Goal: Task Accomplishment & Management: Manage account settings

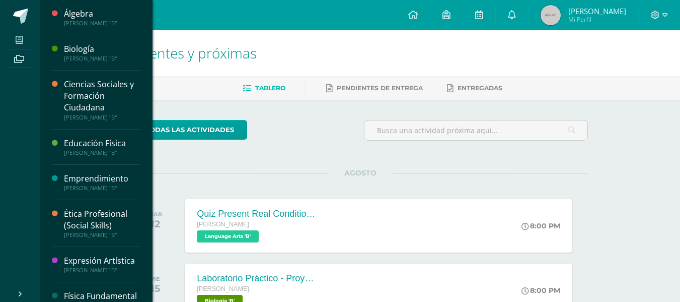
click at [24, 37] on span at bounding box center [19, 40] width 23 height 14
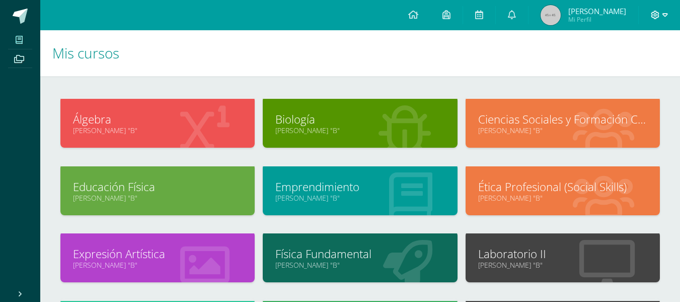
click at [663, 16] on icon at bounding box center [666, 15] width 6 height 9
click at [594, 20] on span "Mi Perfil" at bounding box center [598, 19] width 58 height 9
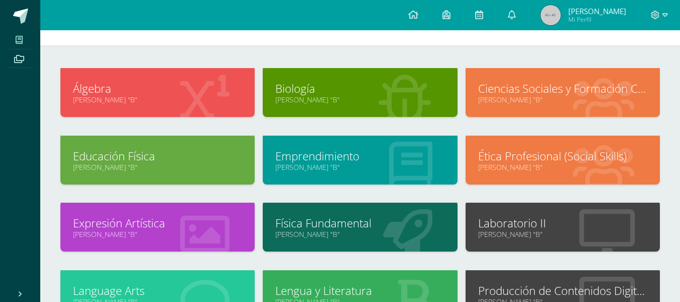
scroll to position [34, 0]
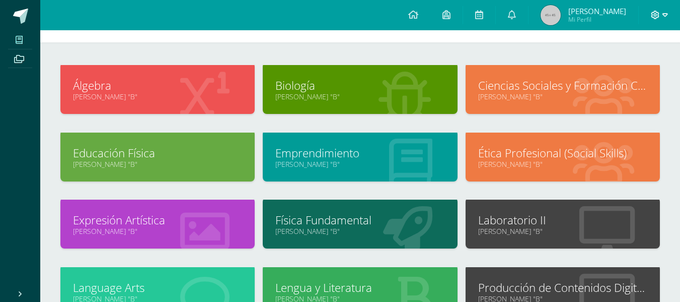
click at [658, 14] on icon at bounding box center [655, 15] width 9 height 9
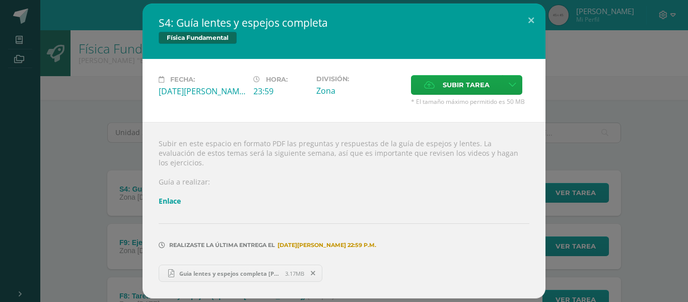
scroll to position [91, 0]
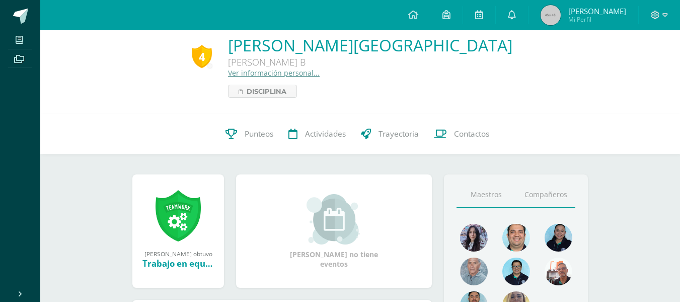
scroll to position [8, 0]
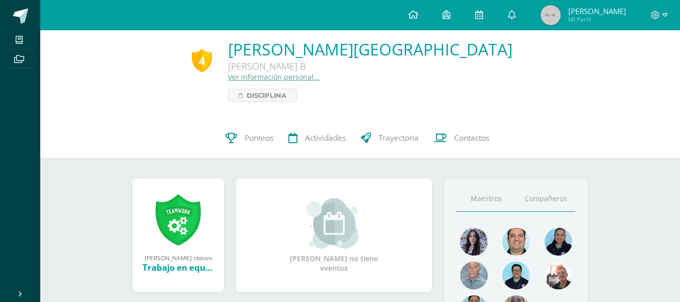
click at [545, 200] on link "Compañeros" at bounding box center [545, 199] width 59 height 26
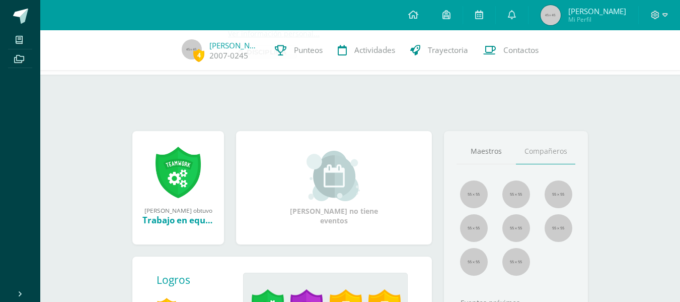
scroll to position [42, 0]
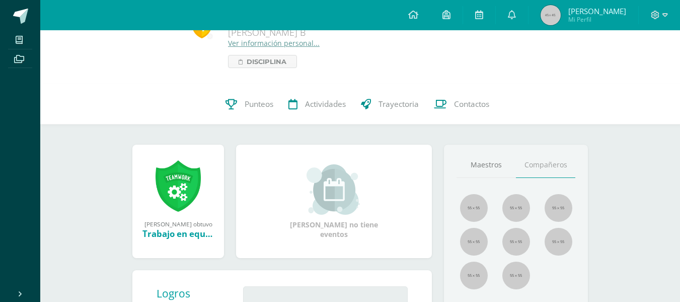
click at [544, 174] on link "Compañeros" at bounding box center [545, 165] width 59 height 26
click at [654, 13] on icon at bounding box center [655, 15] width 9 height 9
click at [634, 71] on span "Cerrar sesión" at bounding box center [633, 69] width 45 height 10
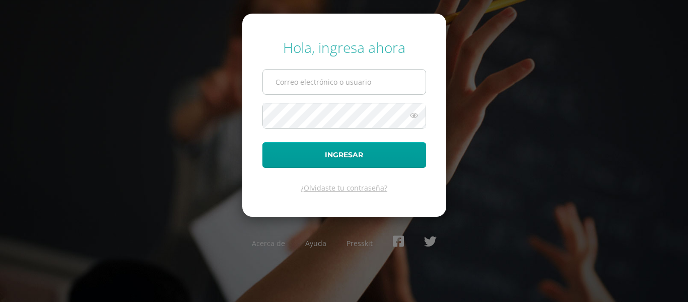
click at [332, 82] on input "text" at bounding box center [344, 82] width 163 height 25
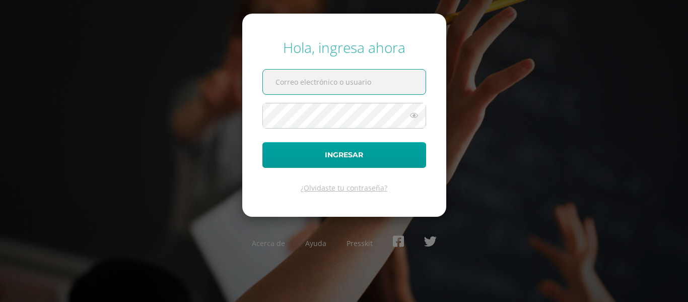
click at [376, 78] on input "text" at bounding box center [344, 82] width 163 height 25
click at [285, 82] on input "[EMAIL_ADDRESS][DOMAIN_NAME]" at bounding box center [344, 82] width 163 height 25
type input "[EMAIL_ADDRESS][DOMAIN_NAME]"
click at [262, 142] on button "Ingresar" at bounding box center [344, 155] width 164 height 26
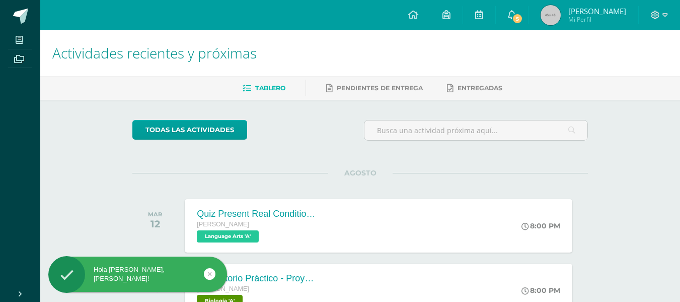
click at [609, 17] on span "Mi Perfil" at bounding box center [598, 19] width 58 height 9
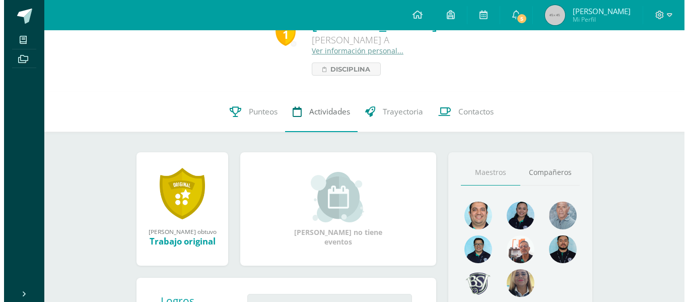
scroll to position [34, 0]
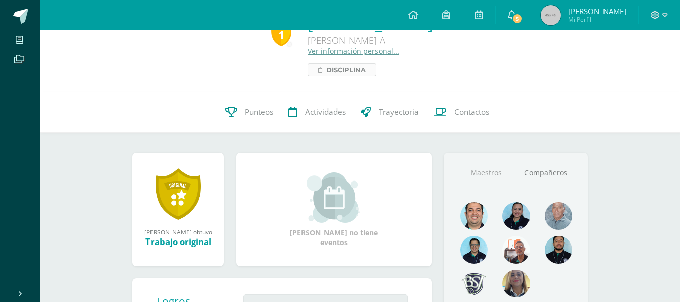
click at [326, 71] on span "Disciplina" at bounding box center [346, 69] width 40 height 12
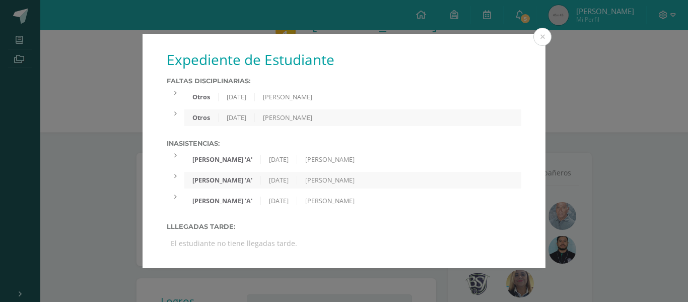
click at [177, 94] on div at bounding box center [176, 93] width 18 height 9
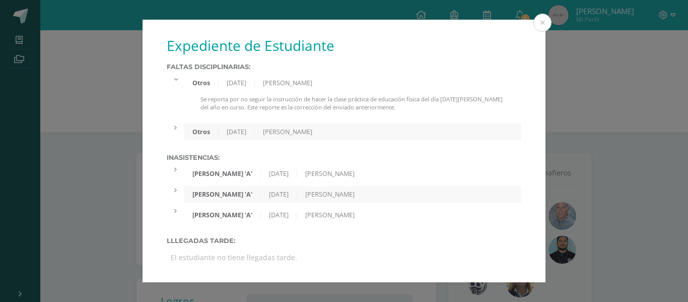
click at [181, 126] on div at bounding box center [176, 127] width 18 height 9
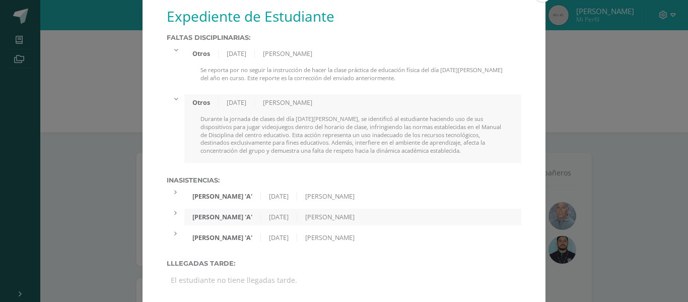
scroll to position [13, 0]
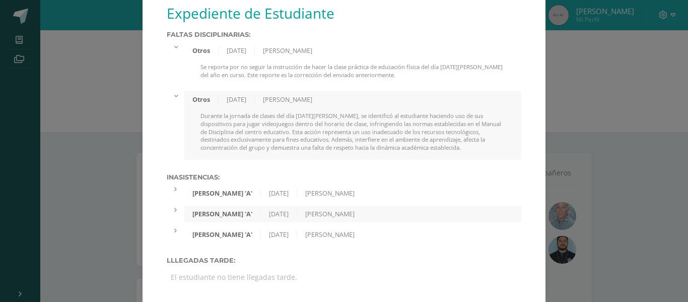
click at [179, 190] on div at bounding box center [176, 189] width 18 height 9
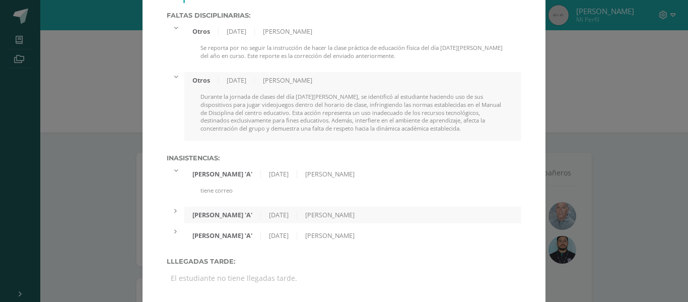
scroll to position [33, 0]
click at [184, 208] on div "Quinto Bachillerato 'A' 01/07/2025 Rogelia Martinez" at bounding box center [352, 213] width 337 height 17
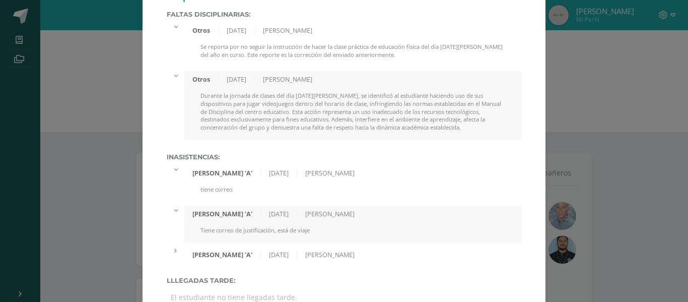
click at [172, 257] on div "Quinto Bachillerato 'A' 09/04/2025 Rogelia Martinez" at bounding box center [344, 254] width 355 height 17
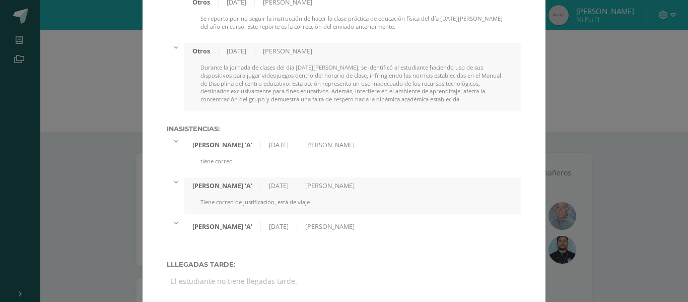
scroll to position [65, 0]
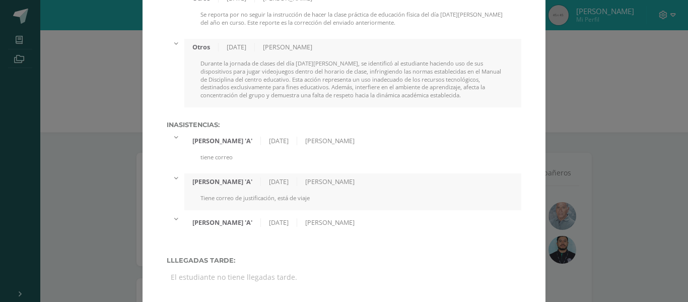
click at [554, 36] on div "Expediente de Estudiante Faltas Disciplinarias: Otros 16/05/2025 Fernando Rivas…" at bounding box center [344, 118] width 680 height 367
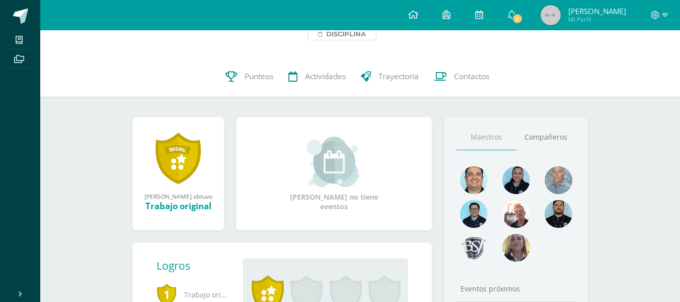
scroll to position [101, 0]
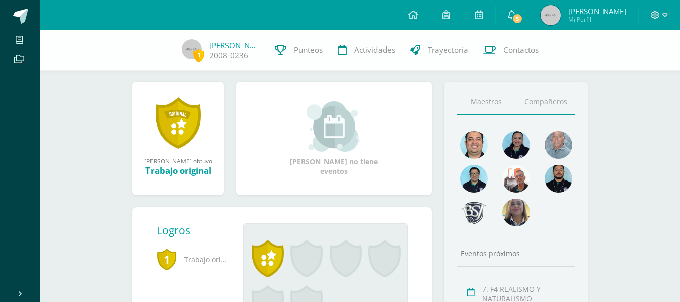
click at [546, 110] on link "Compañeros" at bounding box center [545, 102] width 59 height 26
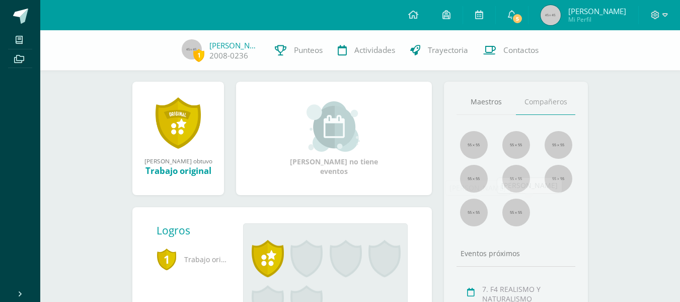
click at [462, 214] on img at bounding box center [474, 212] width 28 height 28
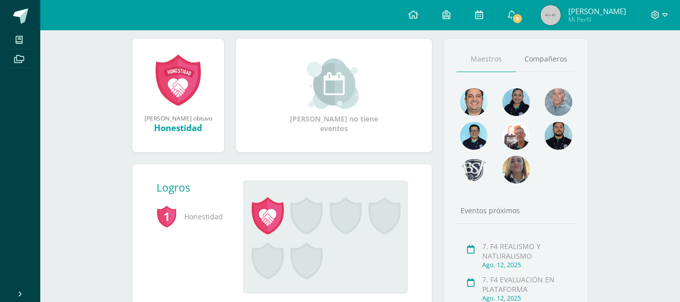
scroll to position [90, 0]
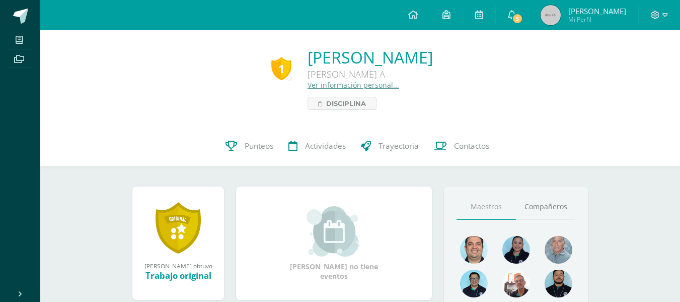
scroll to position [101, 0]
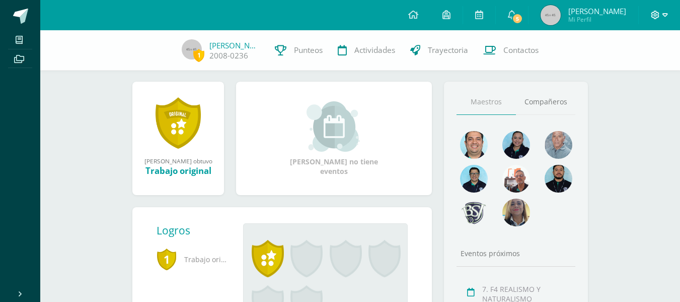
click at [663, 12] on icon at bounding box center [666, 15] width 6 height 9
click at [508, 48] on span "Contactos" at bounding box center [521, 50] width 35 height 11
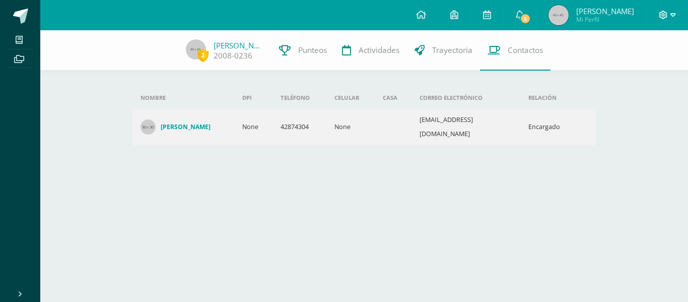
click at [662, 12] on icon at bounding box center [663, 15] width 9 height 9
click at [640, 75] on link "Cerrar sesión" at bounding box center [636, 68] width 80 height 15
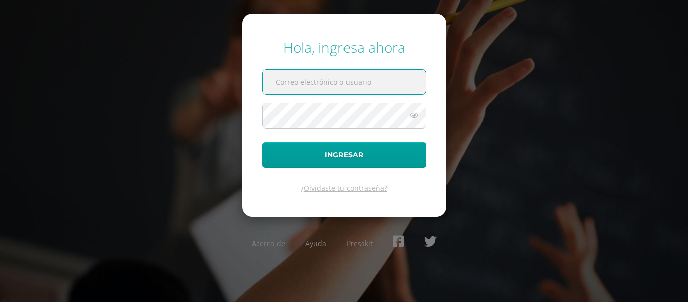
type input "[EMAIL_ADDRESS][DOMAIN_NAME]"
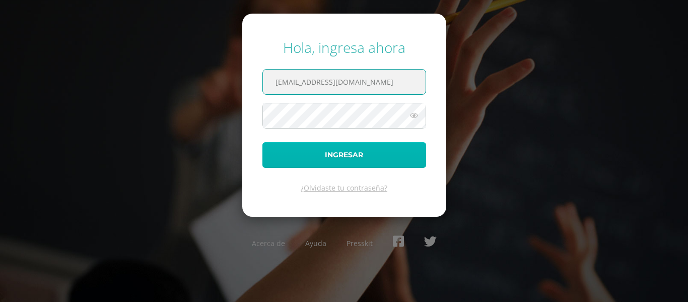
click at [383, 143] on button "Ingresar" at bounding box center [344, 155] width 164 height 26
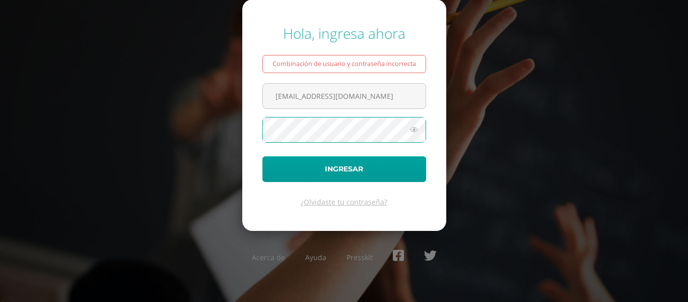
click at [262, 156] on button "Ingresar" at bounding box center [344, 169] width 164 height 26
type input "[EMAIL_ADDRESS][DOMAIN_NAME]"
click at [262, 156] on button "Ingresar" at bounding box center [344, 169] width 164 height 26
drag, startPoint x: 314, startPoint y: 95, endPoint x: 224, endPoint y: 95, distance: 90.7
click at [224, 95] on div "Hola, ingresa ahora Combinación de usuario y contraseña incorrecta Bsjciclo2025…" at bounding box center [344, 151] width 650 height 270
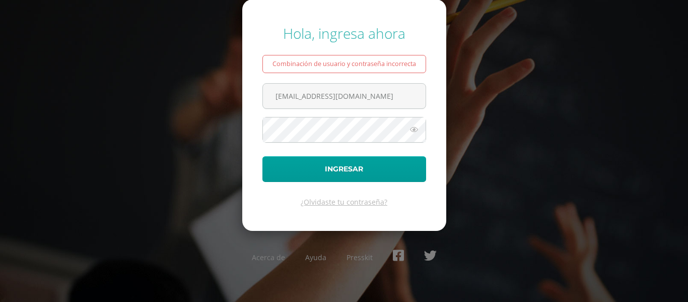
type input "[EMAIL_ADDRESS][DOMAIN_NAME]"
click at [290, 117] on form "Hola, ingresa ahora Combinación de usuario y contraseña incorrecta a2501@biling…" at bounding box center [344, 114] width 204 height 231
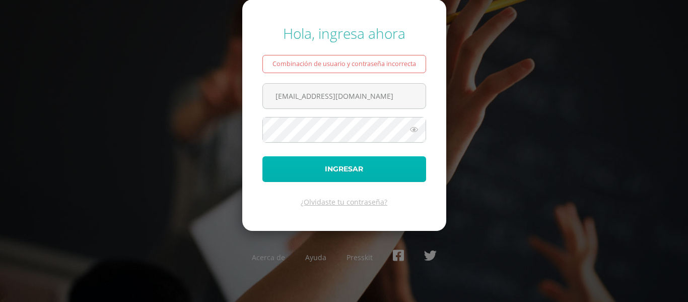
click at [309, 167] on button "Ingresar" at bounding box center [344, 169] width 164 height 26
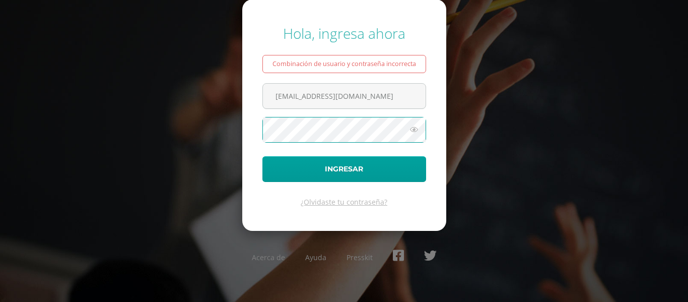
click at [415, 130] on icon at bounding box center [413, 129] width 13 height 12
click at [262, 156] on button "Ingresar" at bounding box center [344, 169] width 164 height 26
click at [414, 128] on icon at bounding box center [413, 129] width 13 height 12
click at [262, 156] on button "Ingresar" at bounding box center [344, 169] width 164 height 26
click at [413, 131] on icon at bounding box center [413, 129] width 13 height 12
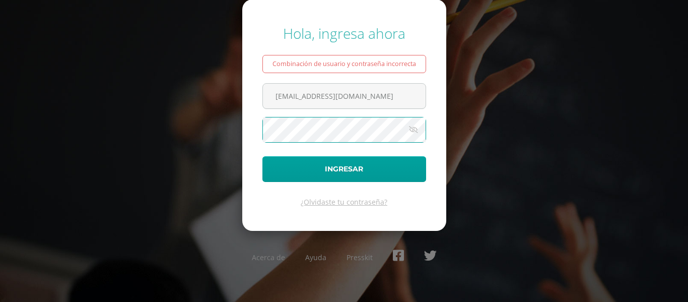
click at [262, 156] on button "Ingresar" at bounding box center [344, 169] width 164 height 26
click at [414, 132] on icon at bounding box center [413, 129] width 13 height 12
click at [262, 156] on button "Ingresar" at bounding box center [344, 169] width 164 height 26
click at [416, 132] on icon at bounding box center [413, 129] width 13 height 12
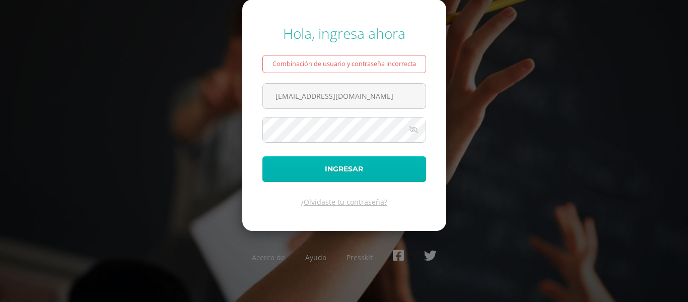
click at [366, 166] on button "Ingresar" at bounding box center [344, 169] width 164 height 26
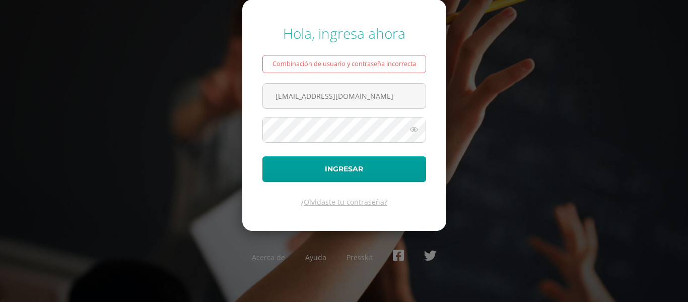
click at [459, 106] on div "Hola, ingresa ahora Combinación de usuario y contraseña incorrecta [EMAIL_ADDRE…" at bounding box center [344, 151] width 650 height 270
click at [414, 128] on icon at bounding box center [413, 129] width 13 height 12
